Goal: Navigation & Orientation: Understand site structure

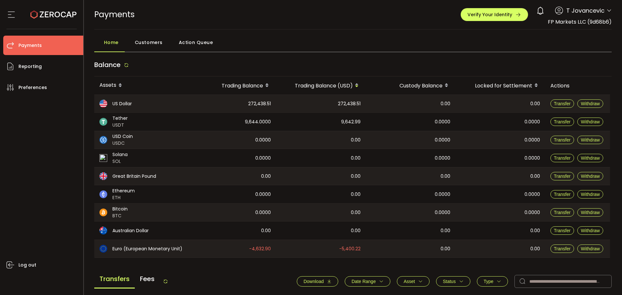
click at [192, 43] on span "Action Queue" at bounding box center [196, 42] width 34 height 13
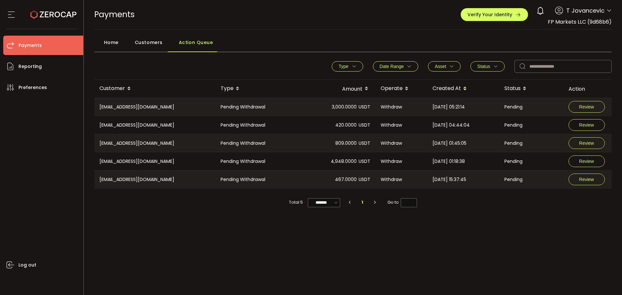
click at [119, 41] on div "Home" at bounding box center [109, 44] width 31 height 16
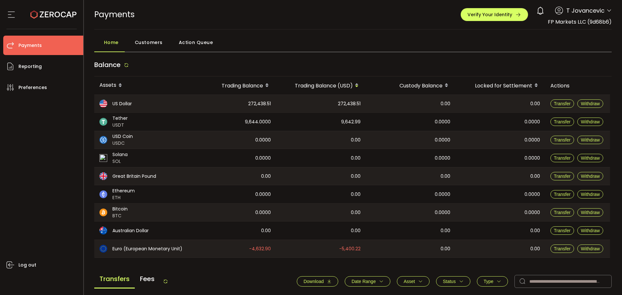
click at [147, 40] on span "Customers" at bounding box center [149, 42] width 28 height 13
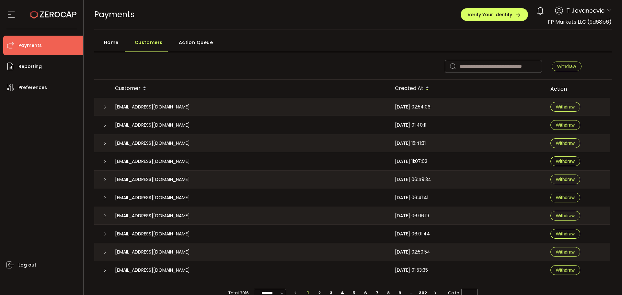
click at [116, 42] on span "Home" at bounding box center [111, 42] width 15 height 13
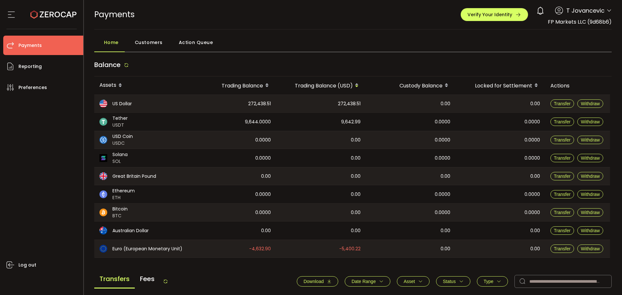
click at [142, 44] on span "Customers" at bounding box center [149, 42] width 28 height 13
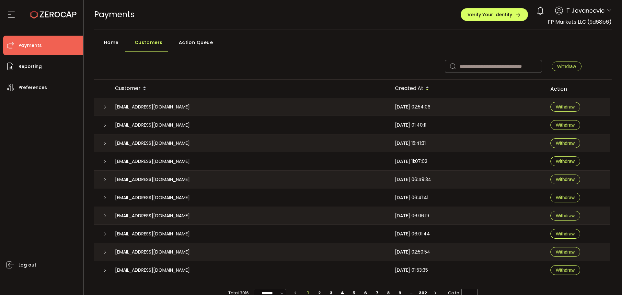
click at [113, 41] on span "Home" at bounding box center [111, 42] width 15 height 13
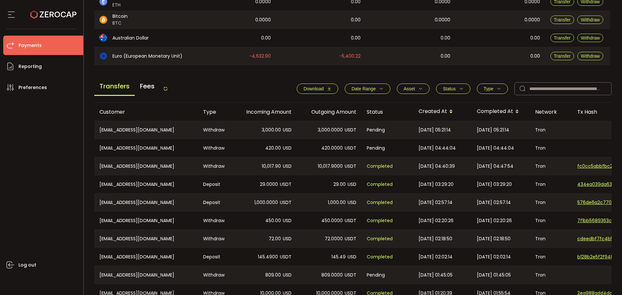
scroll to position [194, 0]
